Goal: Task Accomplishment & Management: Manage account settings

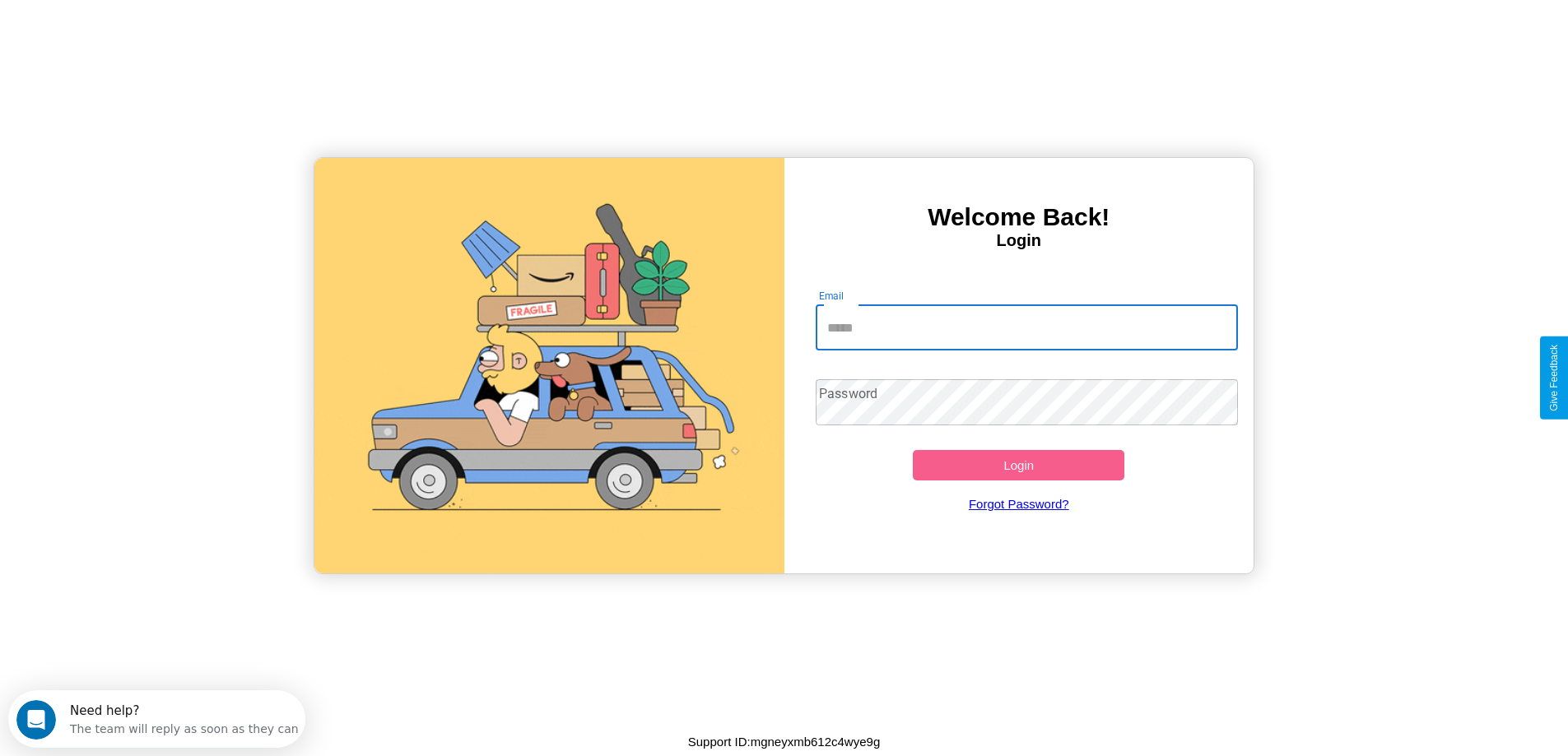
click at [1026, 328] on input "Email" at bounding box center [1026, 327] width 422 height 46
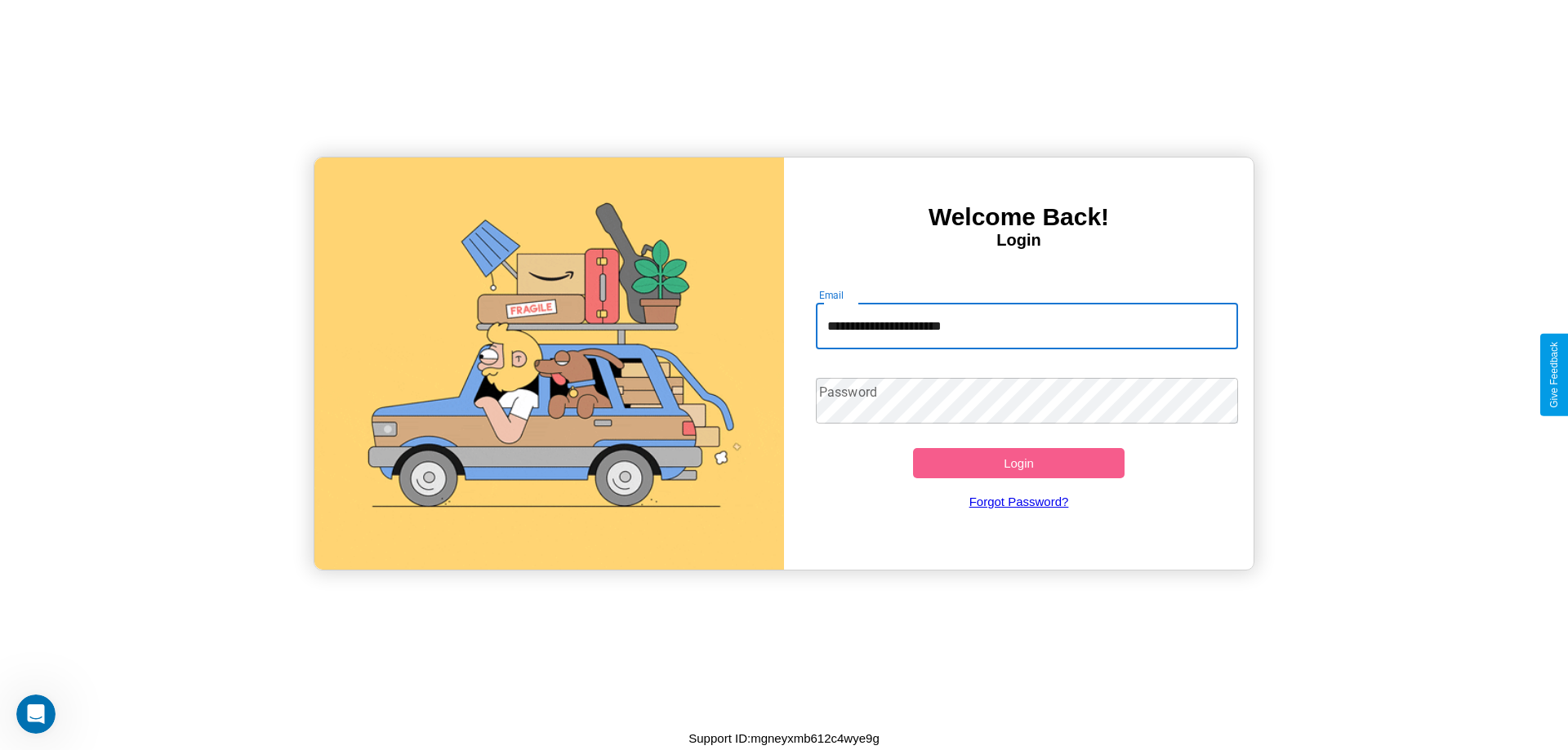
type input "**********"
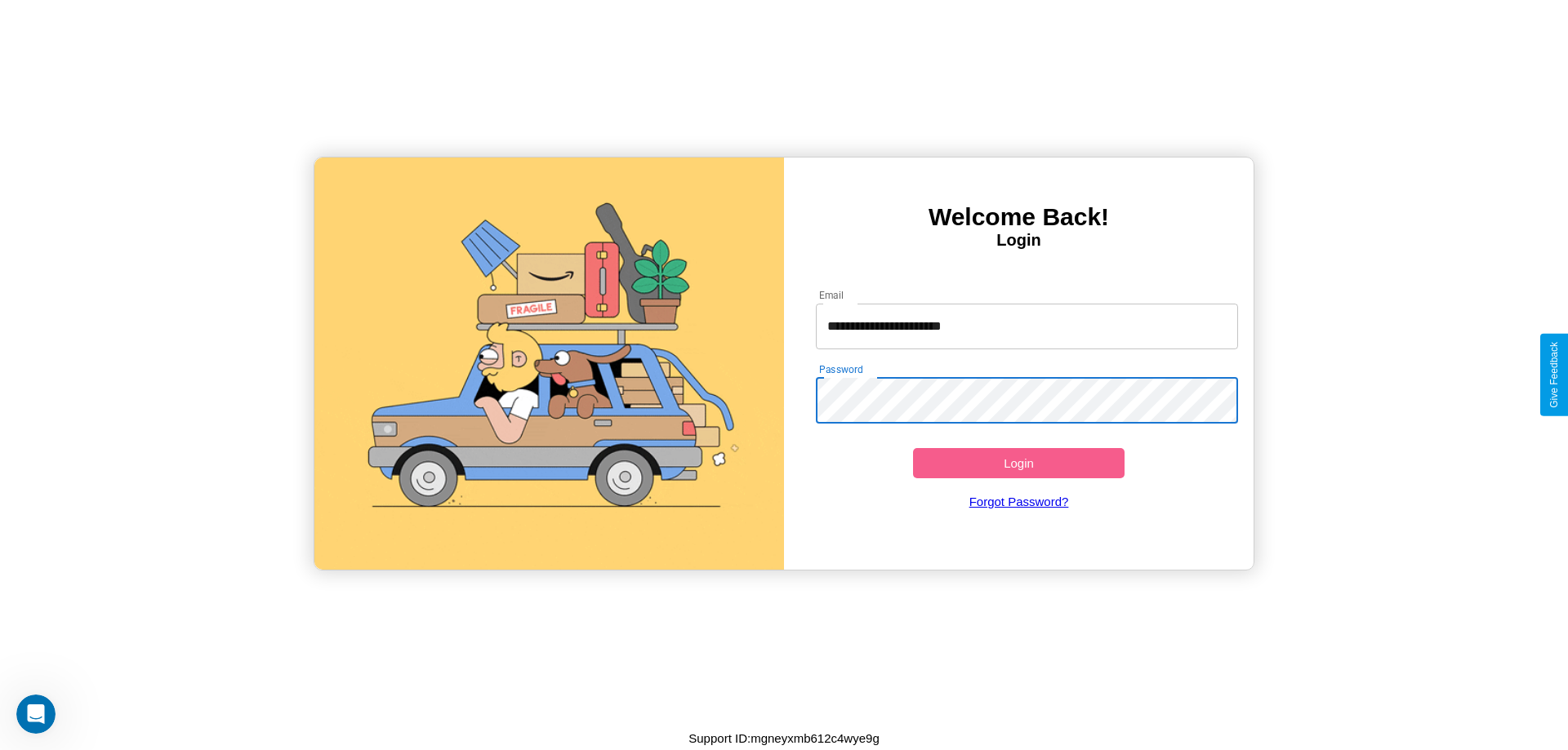
click at [1018, 463] on button "Login" at bounding box center [1018, 463] width 212 height 30
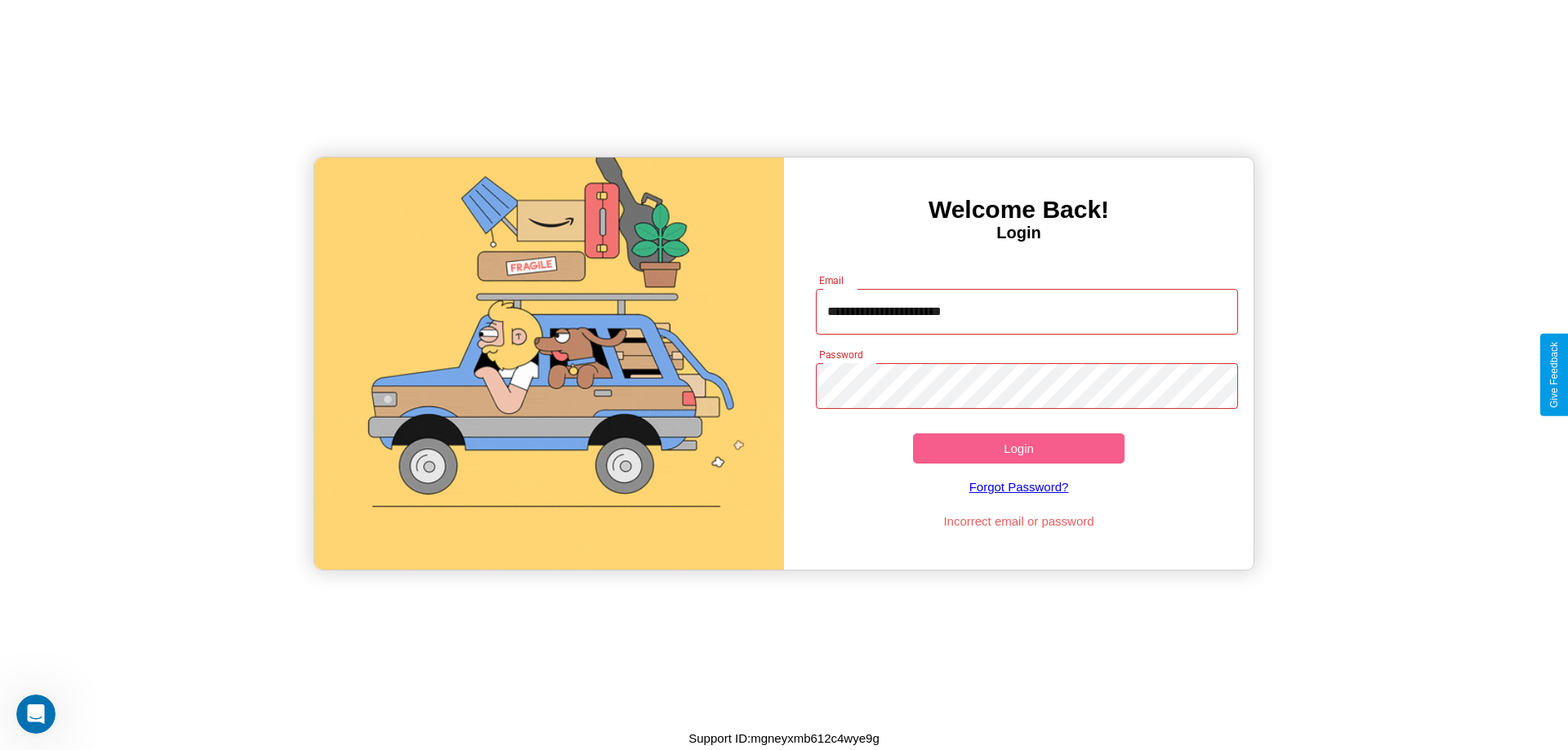
click at [1018, 448] on button "Login" at bounding box center [1018, 448] width 212 height 30
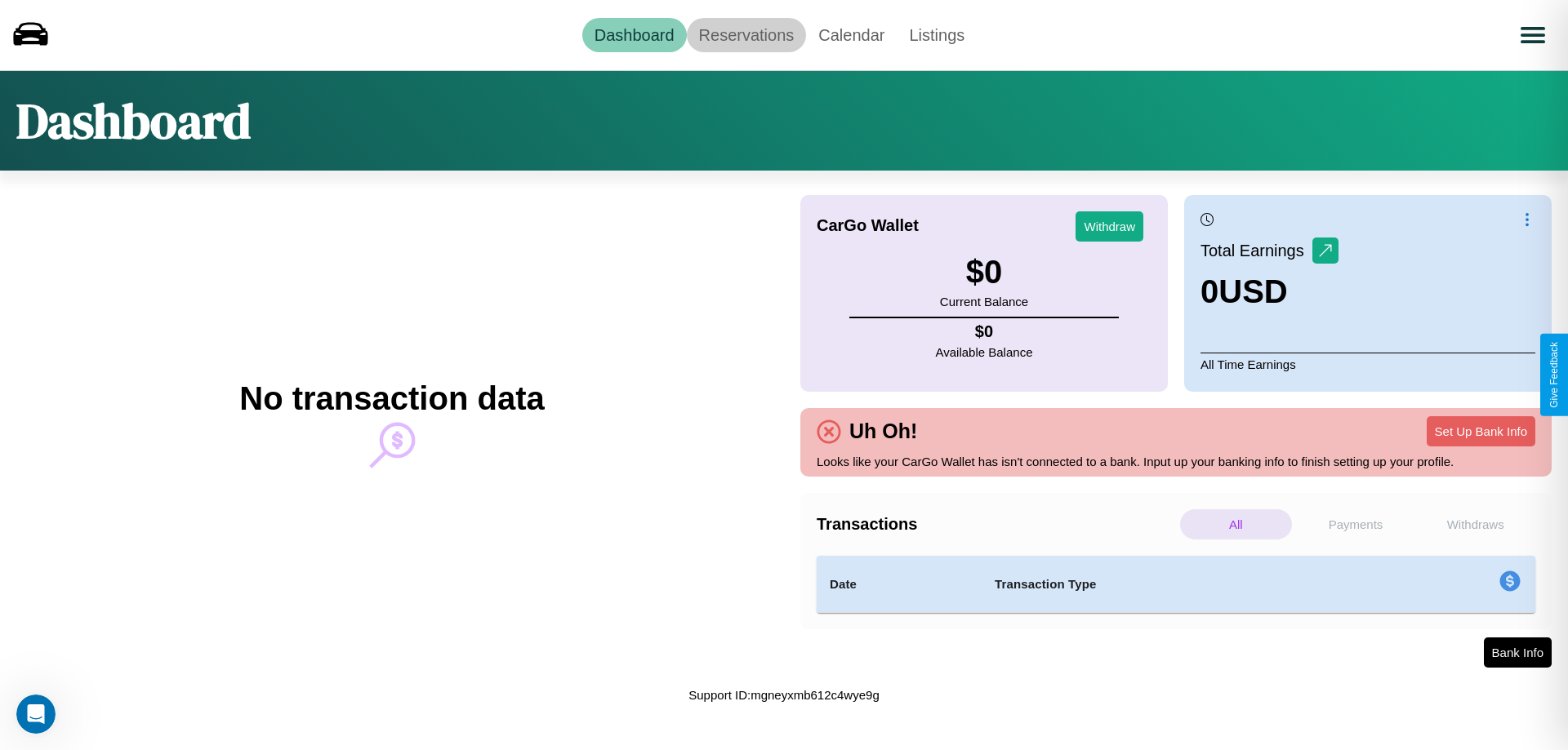
click at [746, 34] on link "Reservations" at bounding box center [747, 34] width 120 height 34
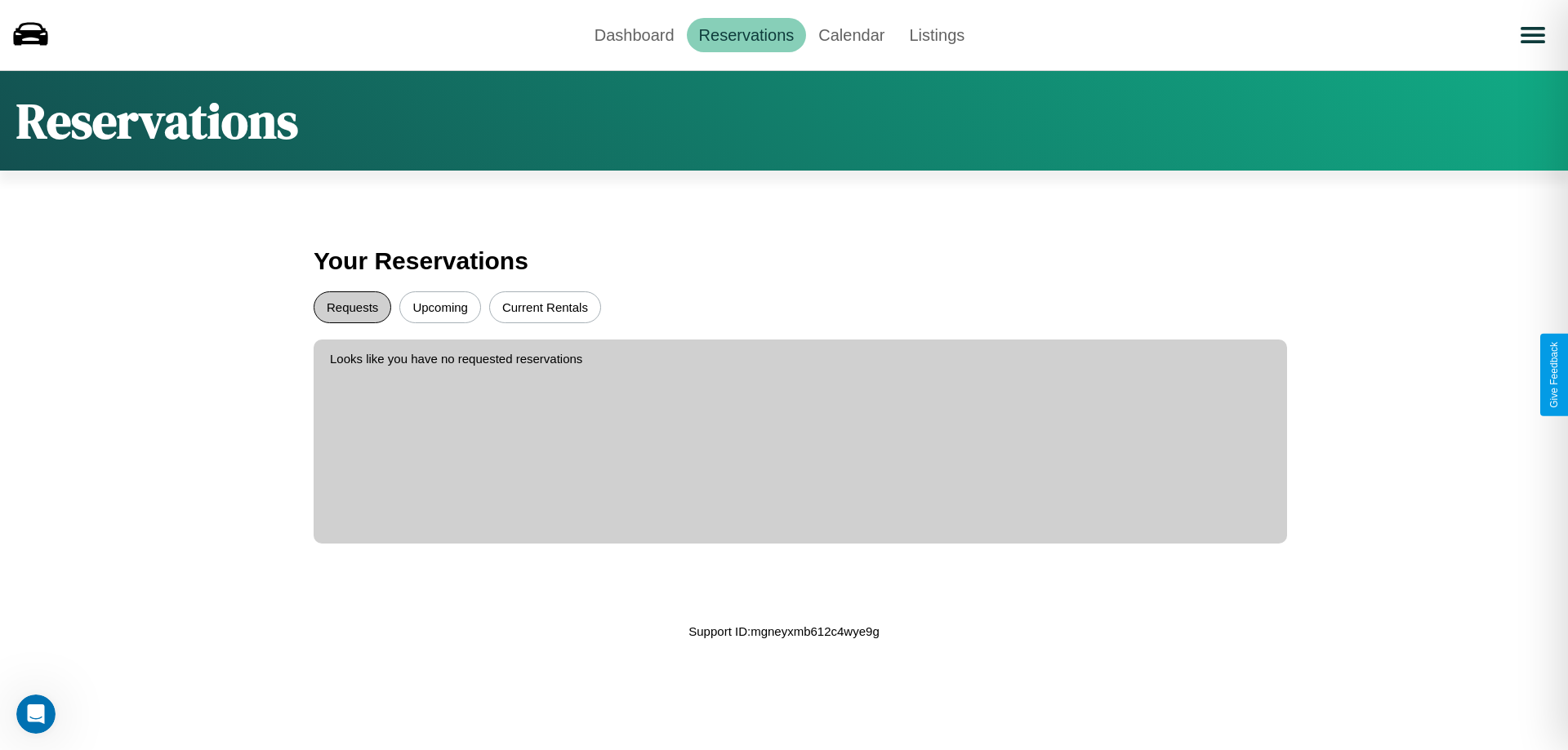
click at [352, 307] on button "Requests" at bounding box center [351, 307] width 77 height 32
click at [544, 307] on button "Current Rentals" at bounding box center [545, 307] width 112 height 32
click at [634, 34] on link "Dashboard" at bounding box center [635, 34] width 104 height 34
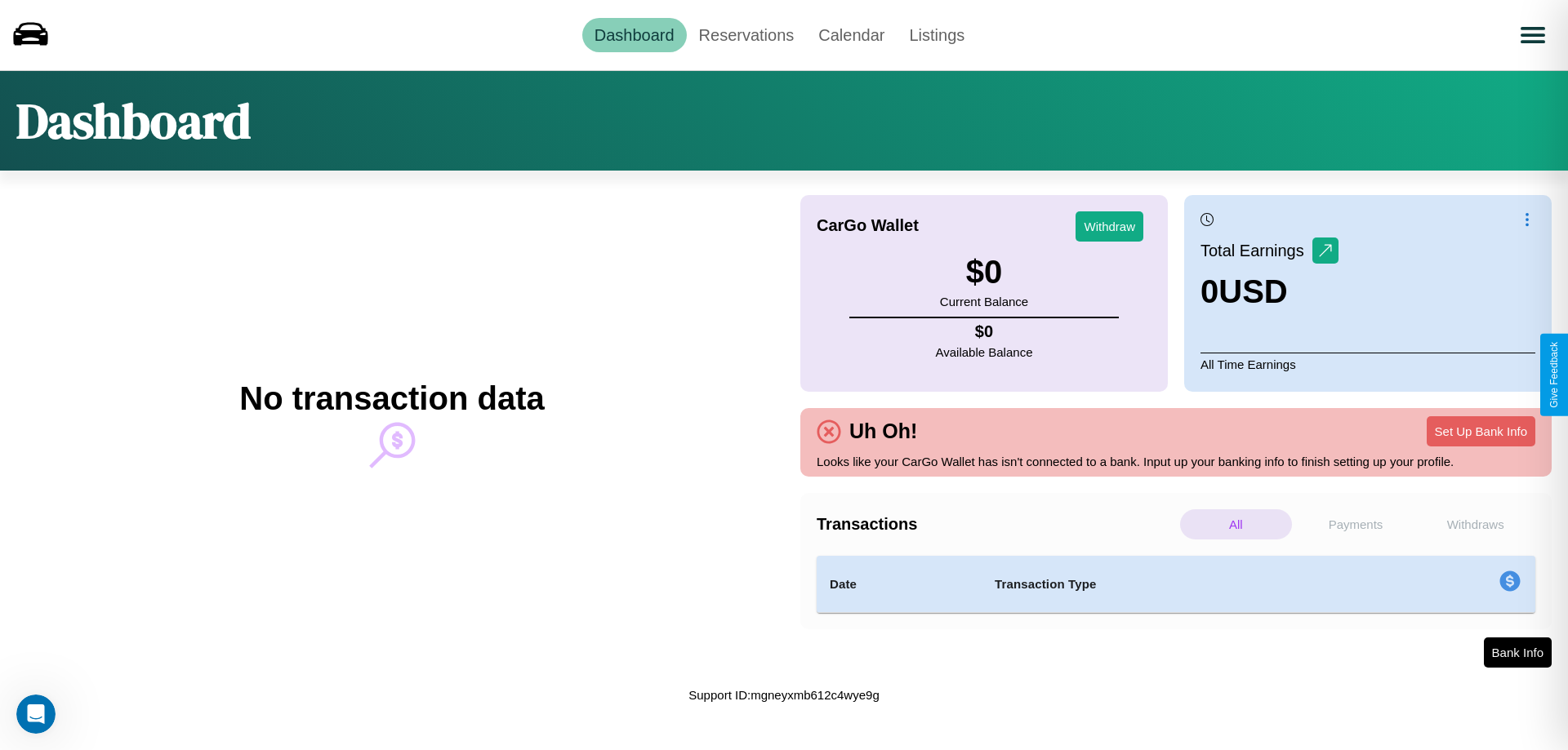
click at [1355, 524] on p "Payments" at bounding box center [1356, 525] width 112 height 30
click at [1475, 524] on p "Withdraws" at bounding box center [1475, 525] width 112 height 30
